Goal: Information Seeking & Learning: Learn about a topic

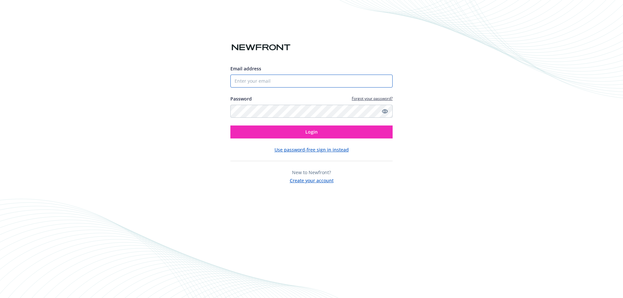
click at [264, 82] on input "Email address" at bounding box center [312, 81] width 162 height 13
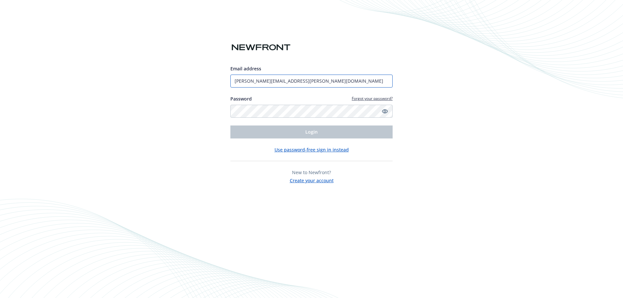
type input "patrick.hennon@newfront.com"
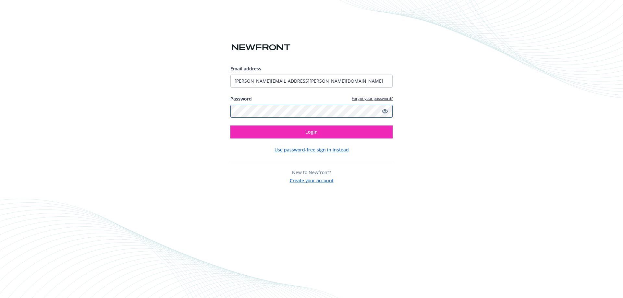
click at [231, 126] on button "Login" at bounding box center [312, 132] width 162 height 13
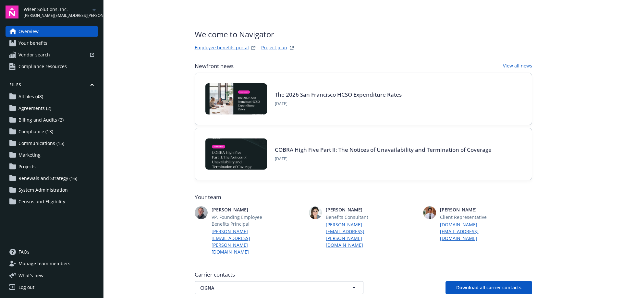
click at [43, 54] on span "Vendor search" at bounding box center [34, 55] width 31 height 10
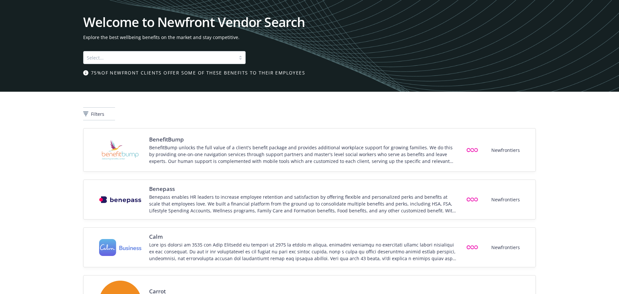
click at [162, 60] on div at bounding box center [159, 58] width 145 height 8
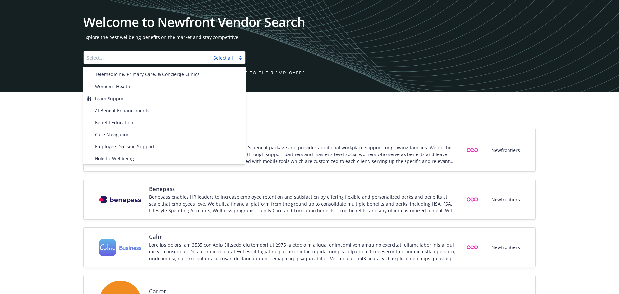
scroll to position [204, 0]
